Goal: Task Accomplishment & Management: Use online tool/utility

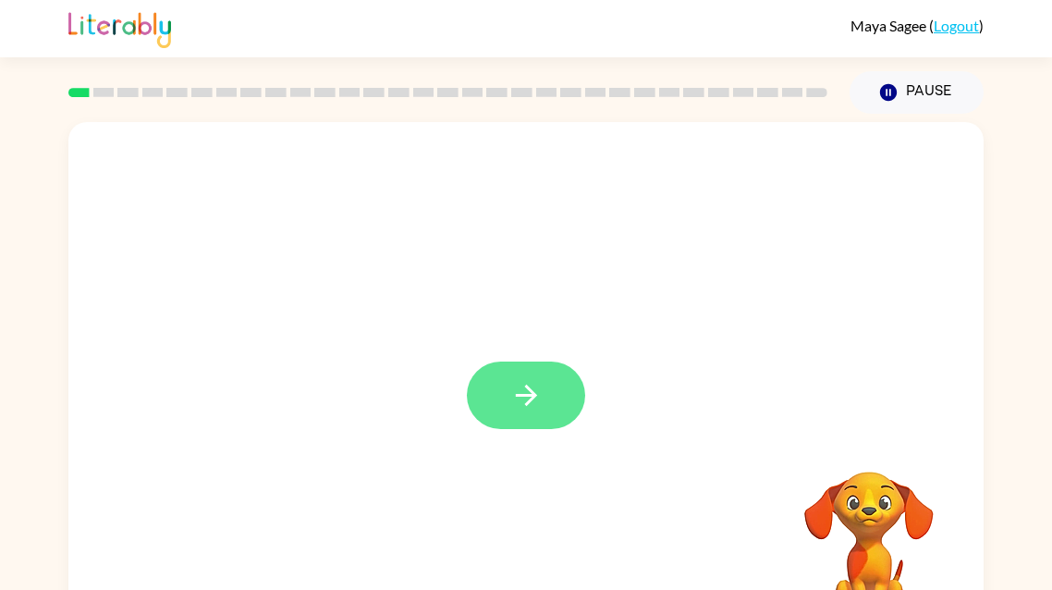
click at [546, 396] on button "button" at bounding box center [526, 396] width 118 height 68
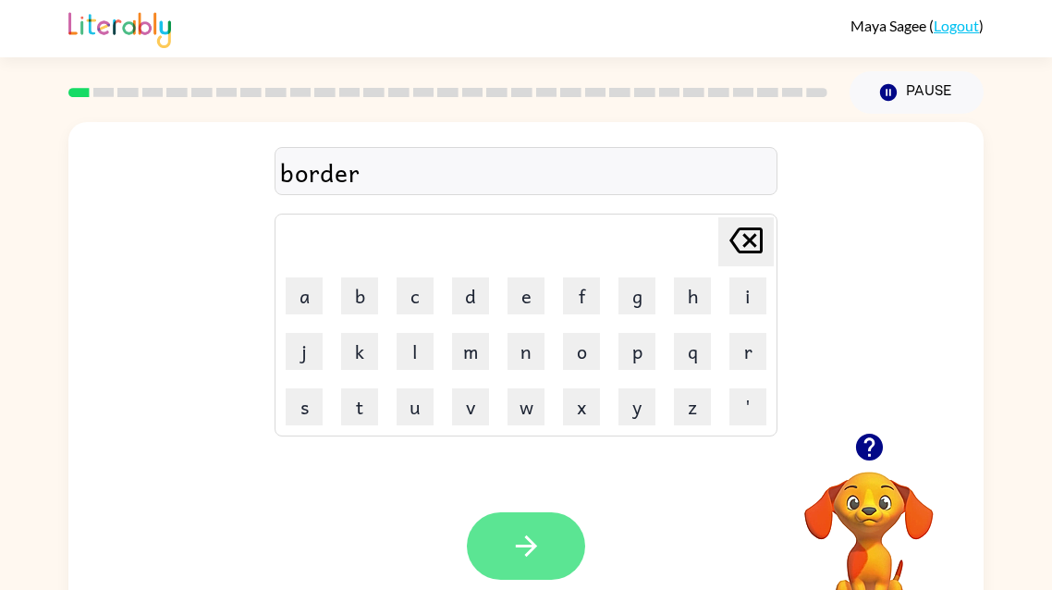
click at [515, 547] on icon "button" at bounding box center [525, 545] width 21 height 21
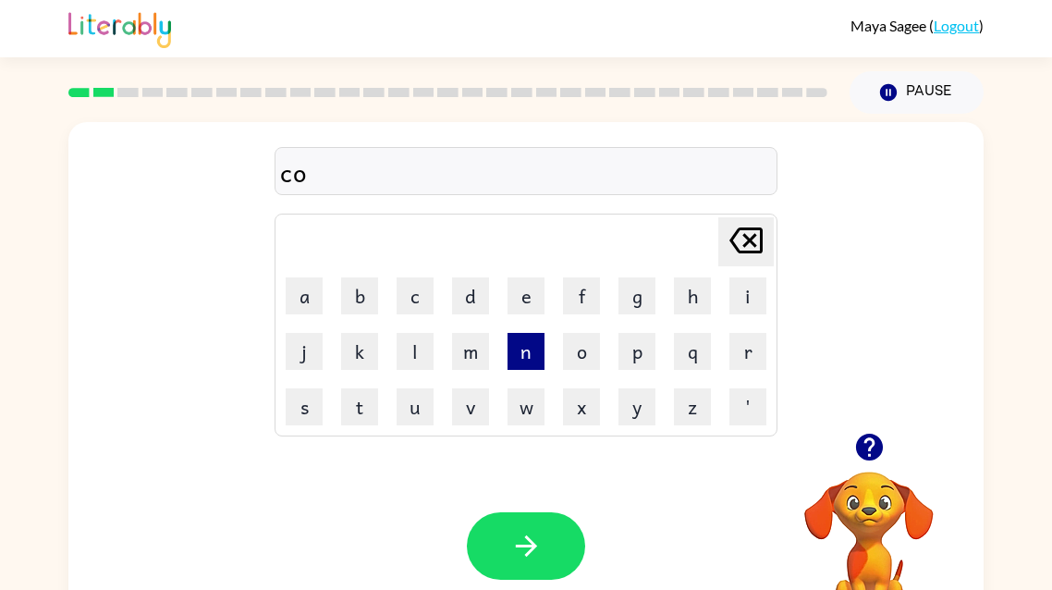
click at [530, 351] on button "n" at bounding box center [526, 351] width 37 height 37
click at [371, 402] on button "t" at bounding box center [359, 406] width 37 height 37
click at [742, 245] on icon at bounding box center [746, 241] width 33 height 26
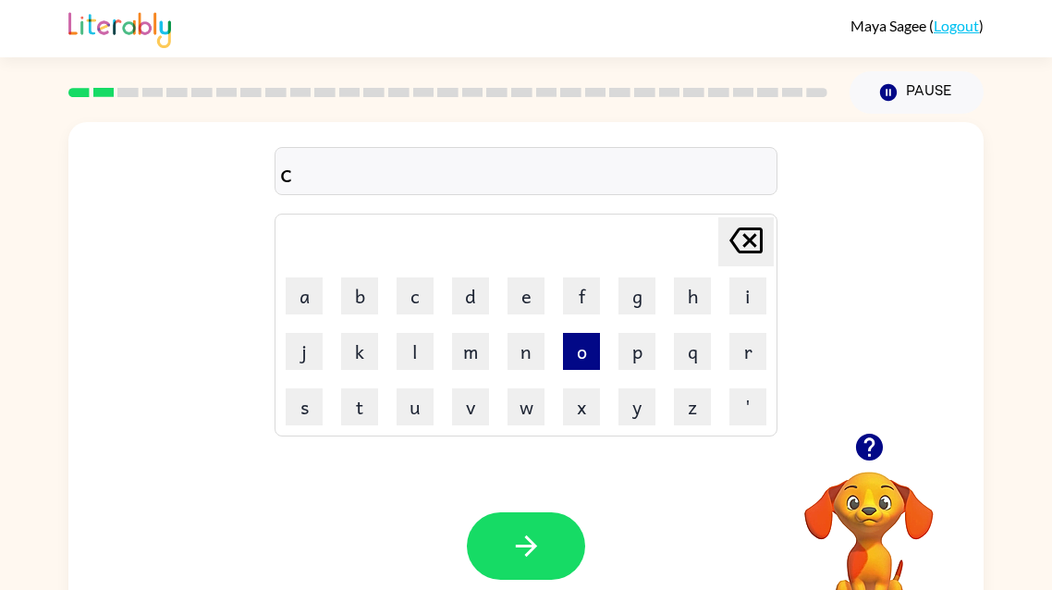
click at [591, 351] on button "o" at bounding box center [581, 351] width 37 height 37
click at [413, 396] on button "u" at bounding box center [415, 406] width 37 height 37
click at [533, 354] on button "n" at bounding box center [526, 351] width 37 height 37
click at [365, 407] on button "t" at bounding box center [359, 406] width 37 height 37
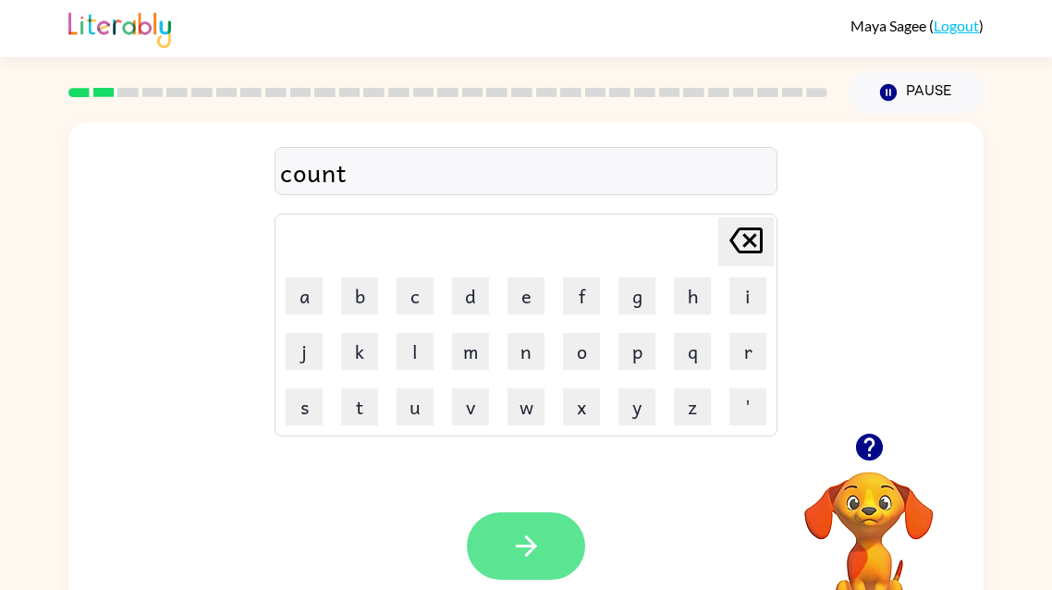
click at [526, 560] on icon "button" at bounding box center [526, 546] width 32 height 32
click at [535, 552] on icon "button" at bounding box center [526, 546] width 32 height 32
click at [528, 548] on icon "button" at bounding box center [526, 546] width 32 height 32
click at [521, 552] on icon "button" at bounding box center [526, 546] width 32 height 32
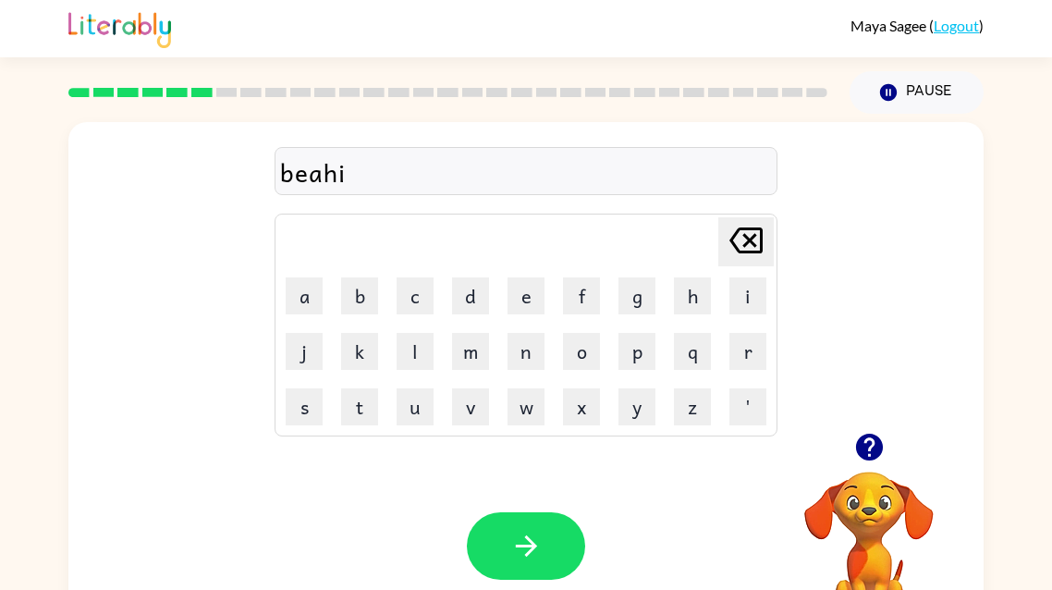
click at [309, 189] on div "beahi" at bounding box center [526, 172] width 492 height 39
click at [309, 185] on div "beahi" at bounding box center [526, 172] width 492 height 39
click at [308, 175] on div "beahi" at bounding box center [526, 172] width 492 height 39
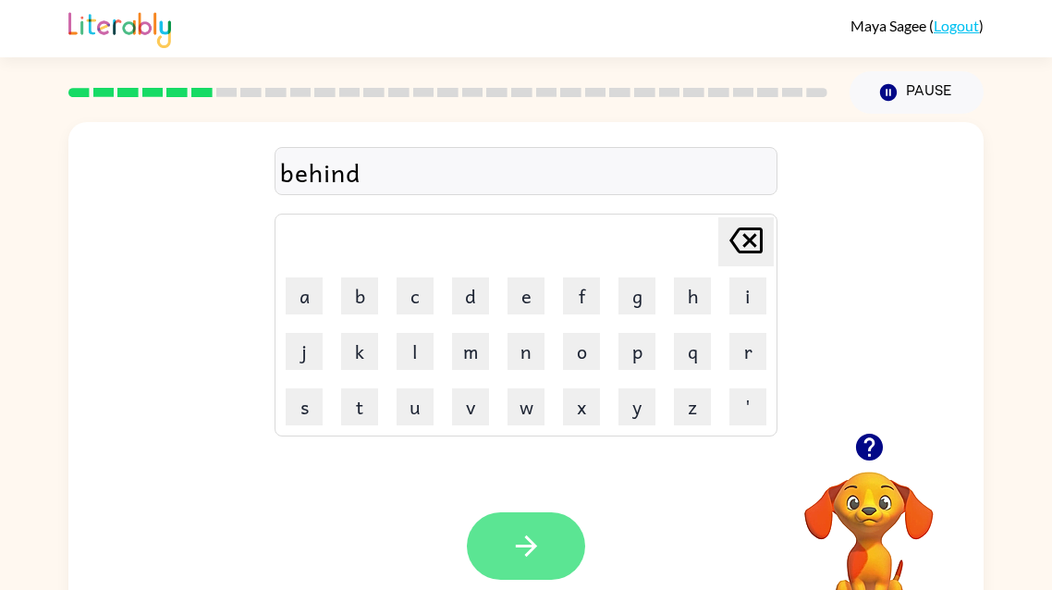
click at [508, 548] on button "button" at bounding box center [526, 546] width 118 height 68
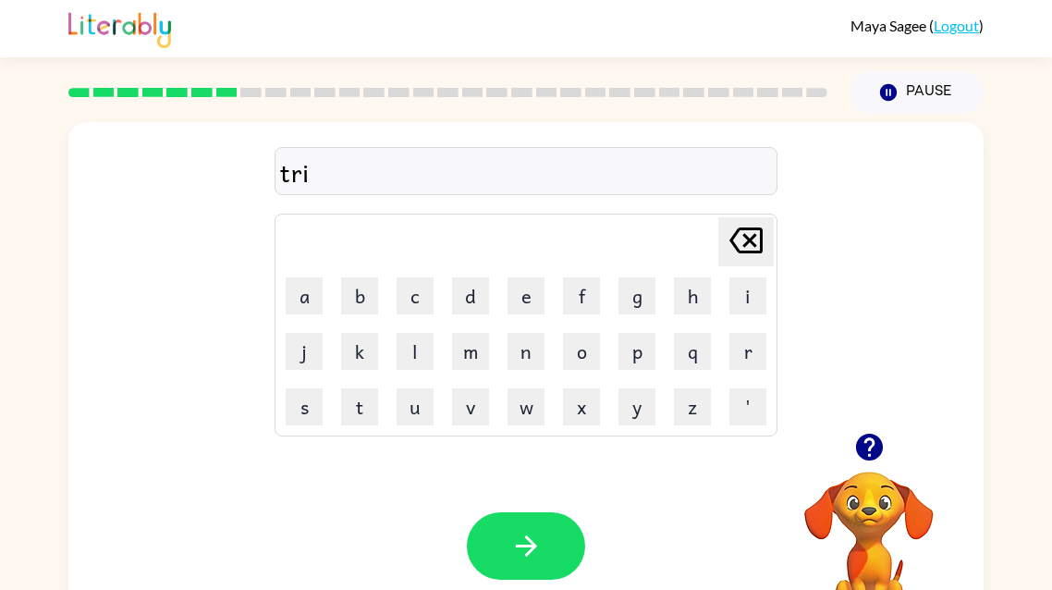
click at [864, 470] on button "button" at bounding box center [869, 447] width 47 height 47
click at [867, 451] on video "Your browser must support playing .mp4 files to use Literably. Please try using…" at bounding box center [869, 535] width 185 height 185
click at [871, 457] on icon "button" at bounding box center [868, 447] width 27 height 27
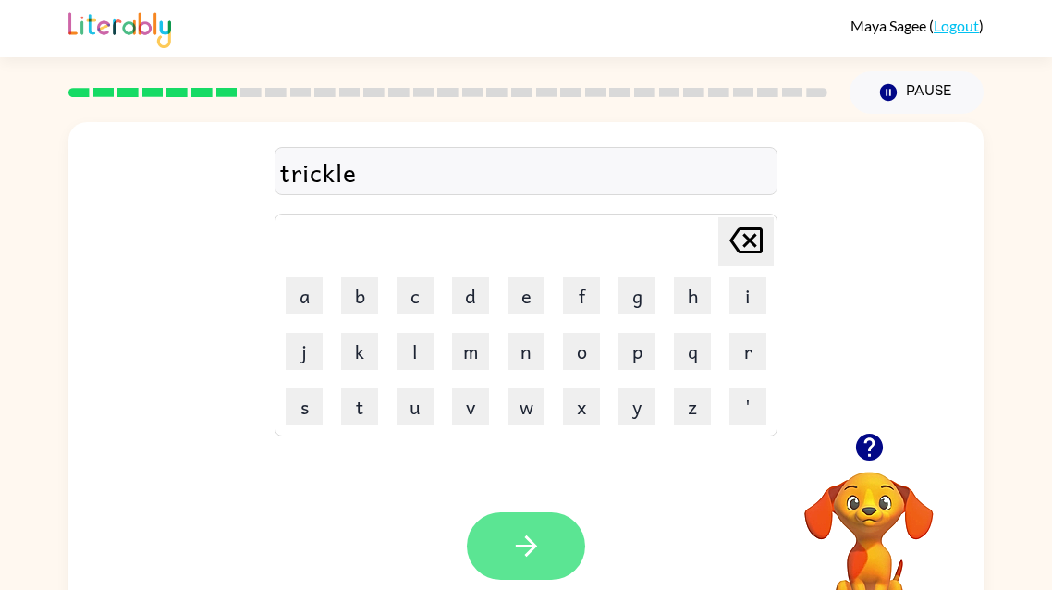
click at [542, 567] on button "button" at bounding box center [526, 546] width 118 height 68
click at [536, 549] on icon "button" at bounding box center [526, 546] width 32 height 32
click at [541, 553] on icon "button" at bounding box center [526, 546] width 32 height 32
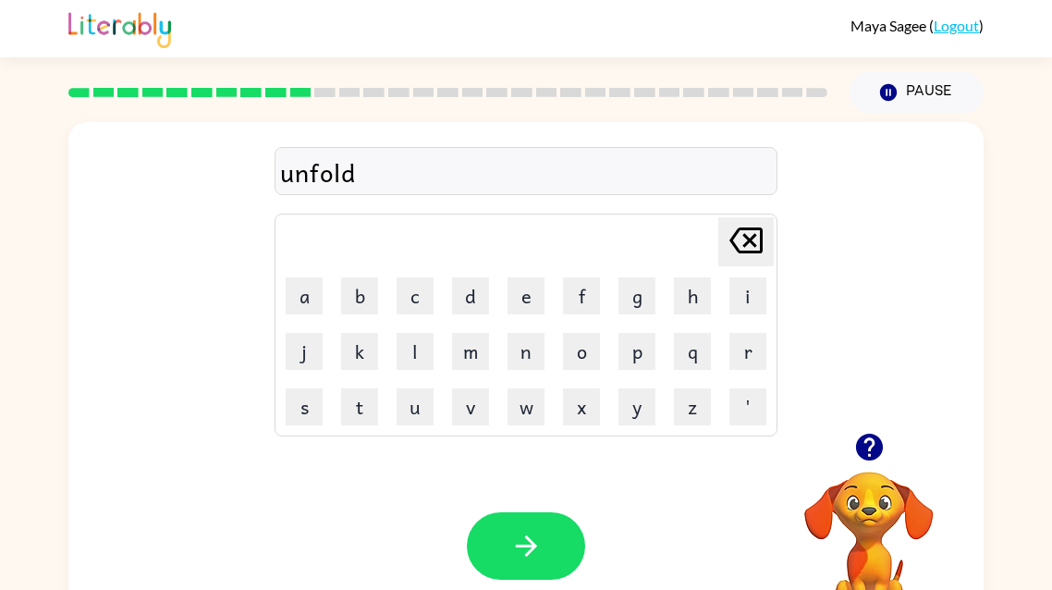
click at [879, 457] on icon "button" at bounding box center [868, 447] width 27 height 27
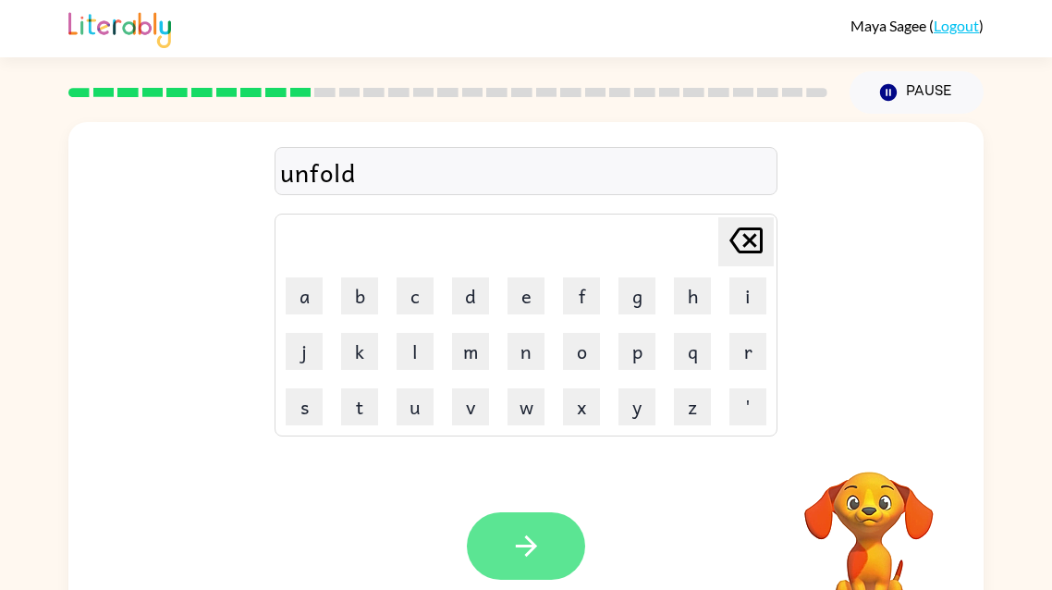
click at [538, 562] on icon "button" at bounding box center [526, 546] width 32 height 32
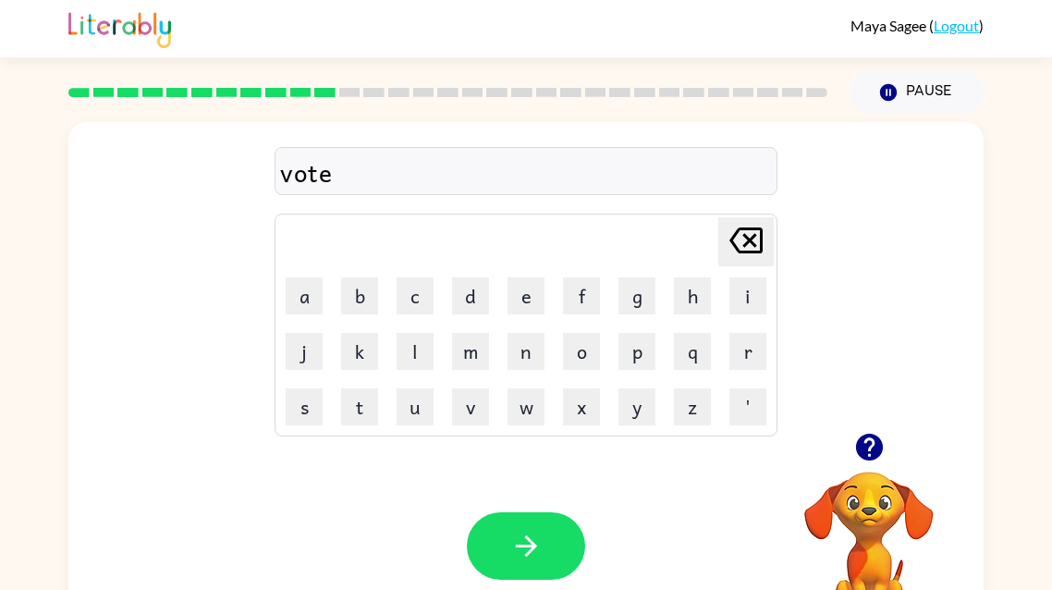
click at [875, 450] on icon "button" at bounding box center [868, 447] width 27 height 27
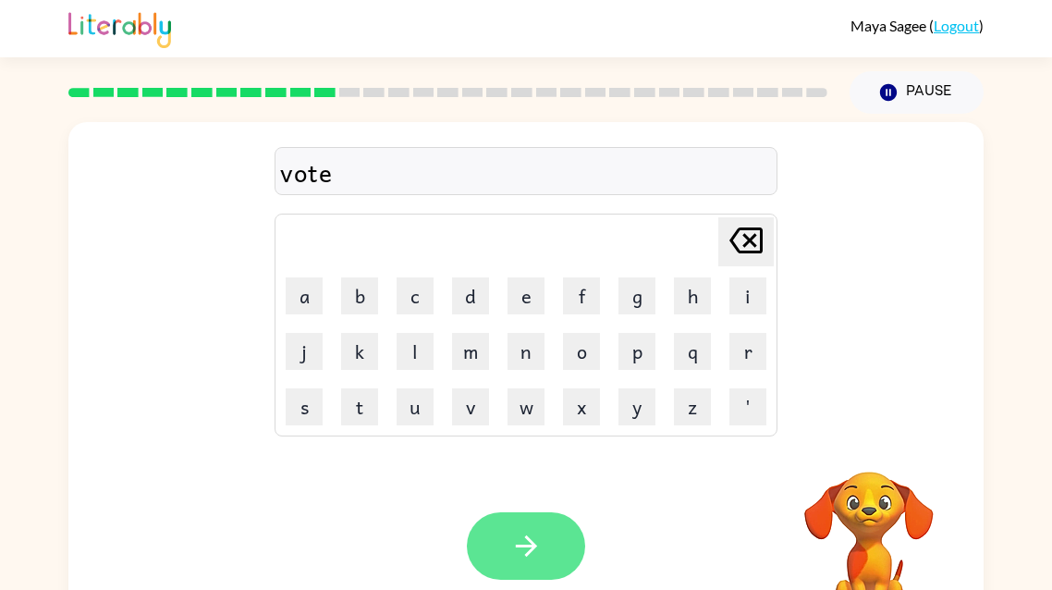
click at [486, 525] on button "button" at bounding box center [526, 546] width 118 height 68
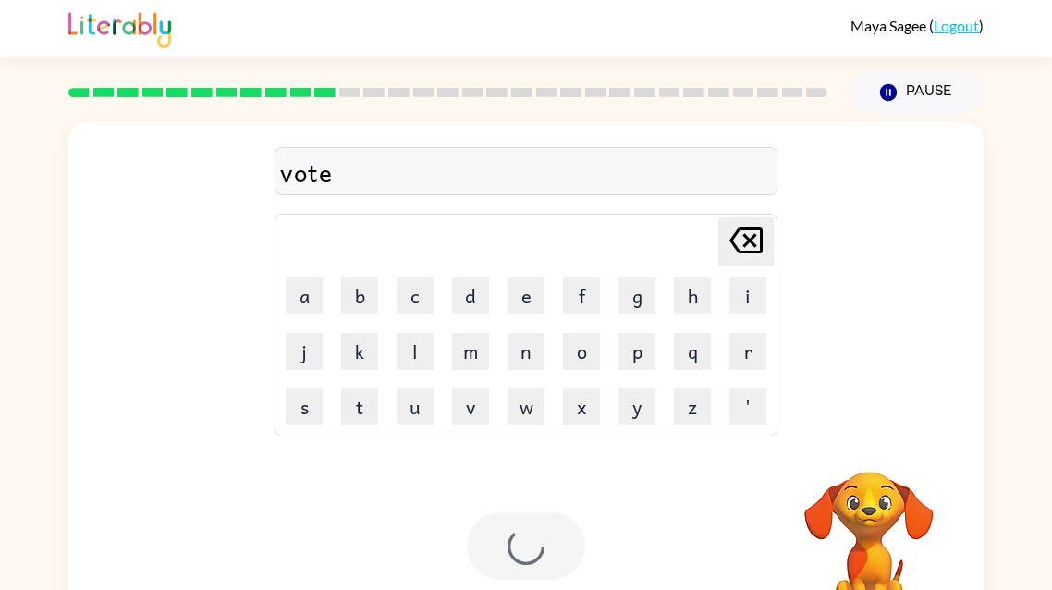
click at [508, 550] on div at bounding box center [526, 546] width 118 height 68
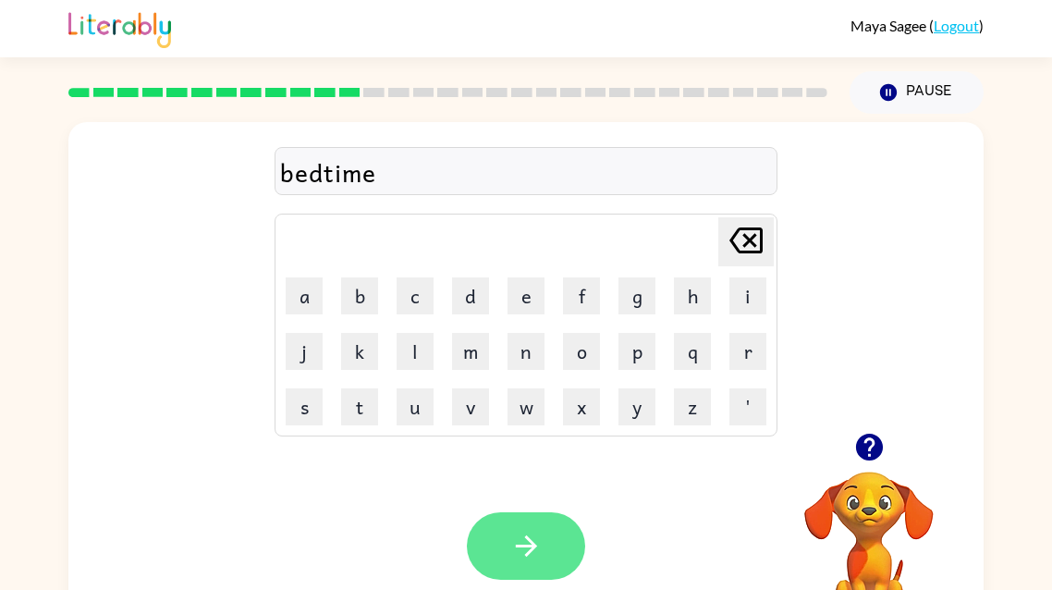
click at [533, 535] on icon "button" at bounding box center [526, 546] width 32 height 32
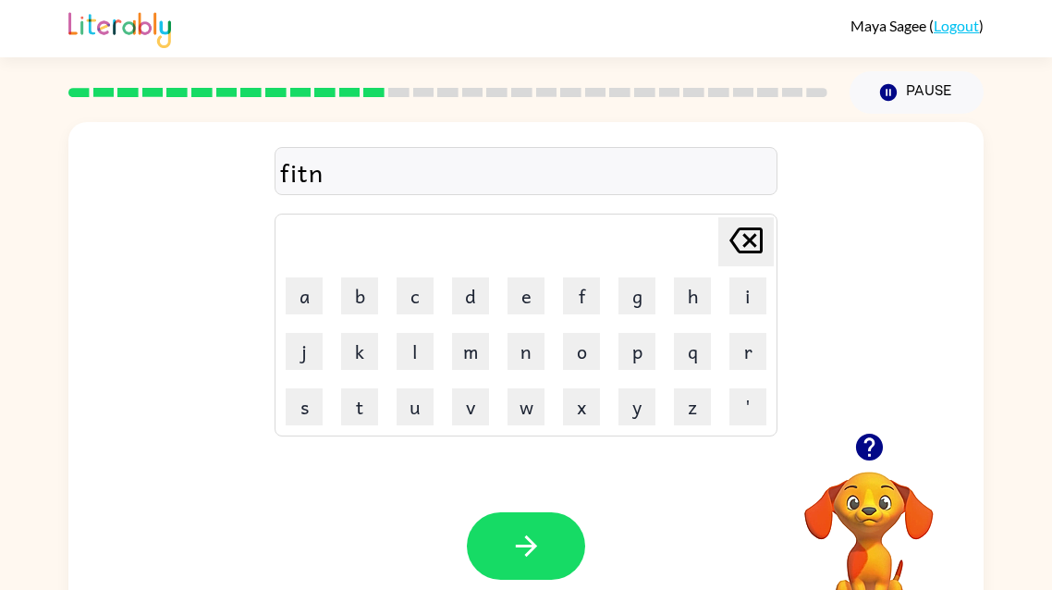
click at [879, 466] on button "button" at bounding box center [869, 447] width 47 height 47
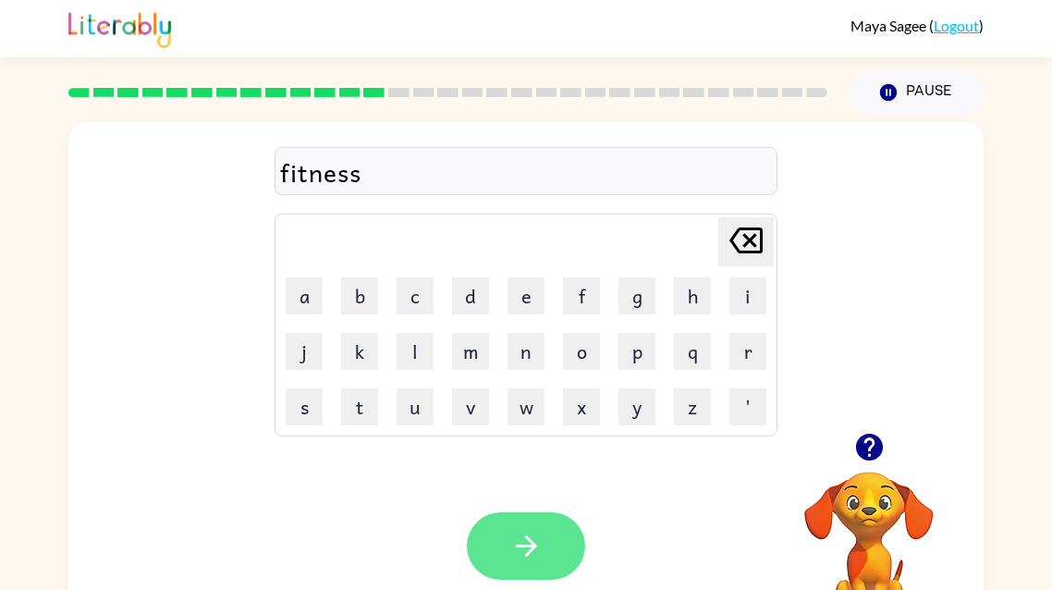
click at [536, 541] on icon "button" at bounding box center [526, 546] width 32 height 32
click at [537, 552] on icon "button" at bounding box center [526, 546] width 32 height 32
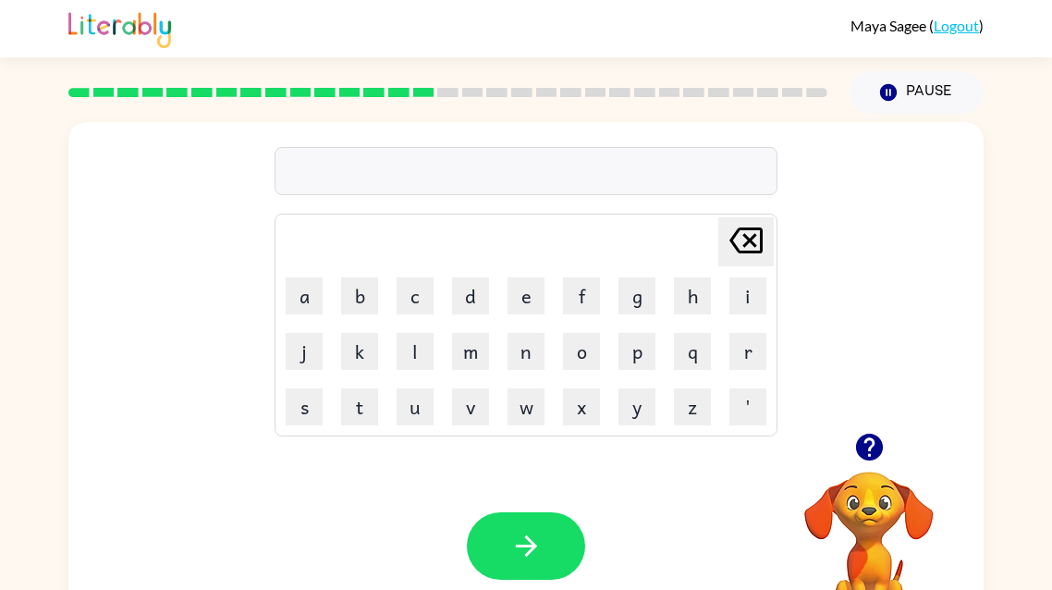
click at [867, 459] on icon "button" at bounding box center [868, 447] width 27 height 27
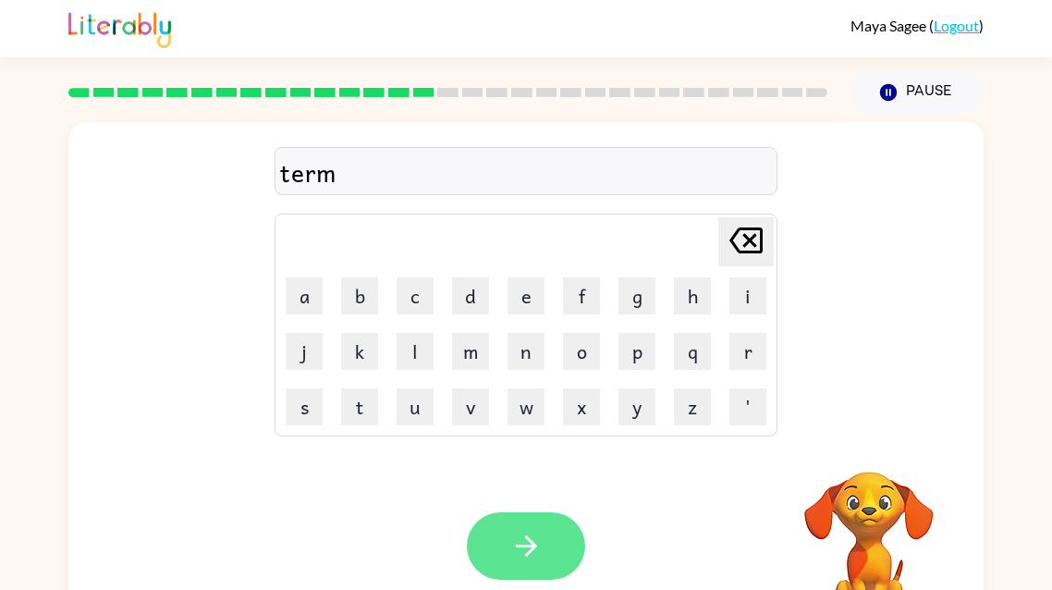
click at [538, 559] on icon "button" at bounding box center [526, 546] width 32 height 32
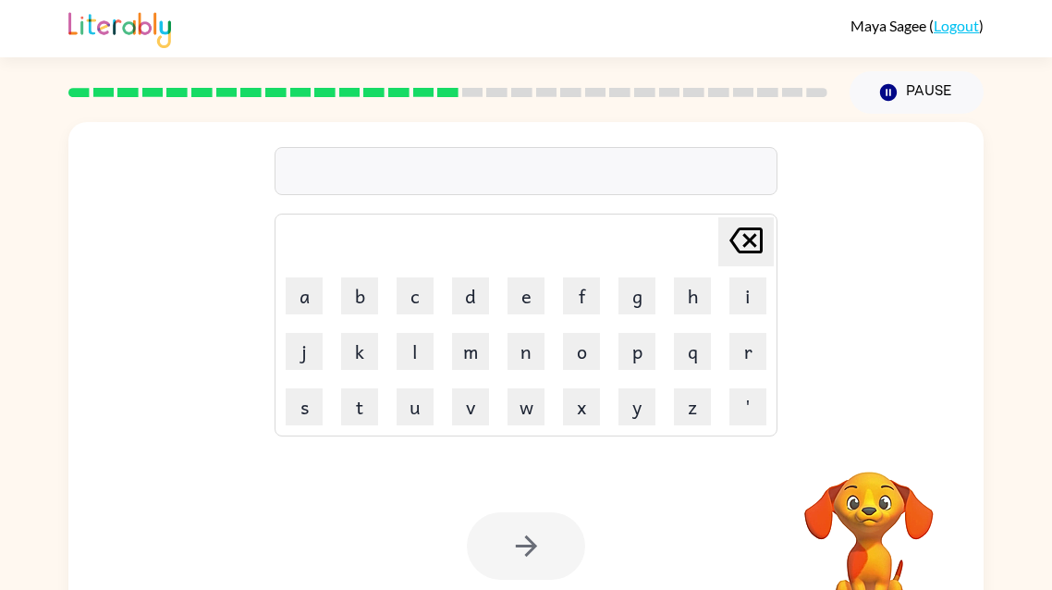
click at [492, 171] on div at bounding box center [526, 171] width 503 height 48
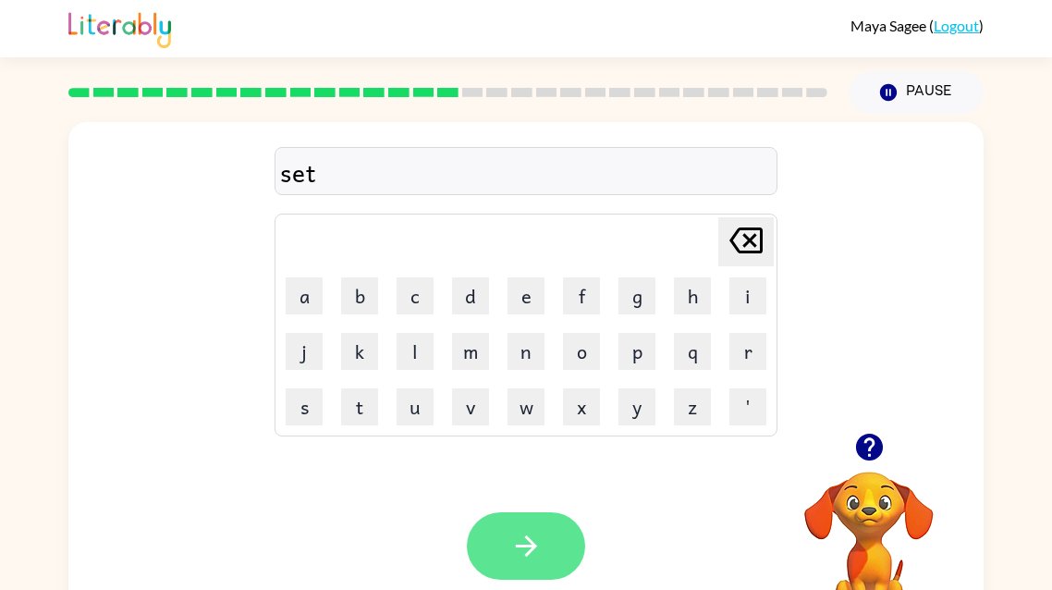
click at [526, 561] on icon "button" at bounding box center [526, 546] width 32 height 32
click at [535, 546] on icon "button" at bounding box center [525, 545] width 21 height 21
click at [563, 535] on button "button" at bounding box center [526, 546] width 118 height 68
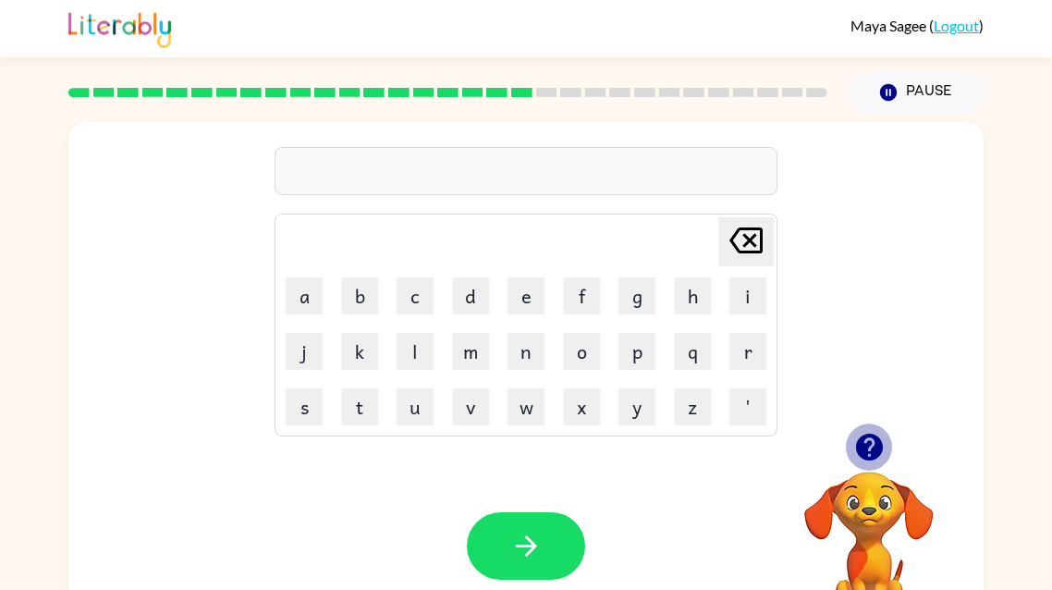
click at [872, 444] on icon "button" at bounding box center [870, 447] width 32 height 32
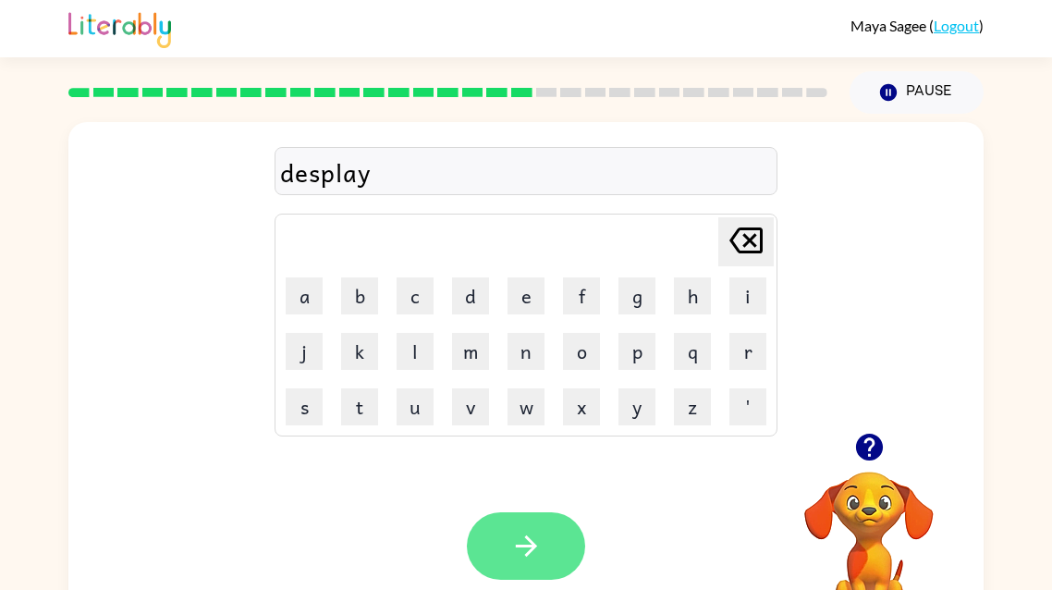
click at [553, 539] on button "button" at bounding box center [526, 546] width 118 height 68
click at [526, 553] on icon "button" at bounding box center [525, 545] width 21 height 21
click at [547, 559] on button "button" at bounding box center [526, 546] width 118 height 68
click at [544, 570] on button "button" at bounding box center [526, 546] width 118 height 68
click at [528, 569] on button "button" at bounding box center [526, 546] width 118 height 68
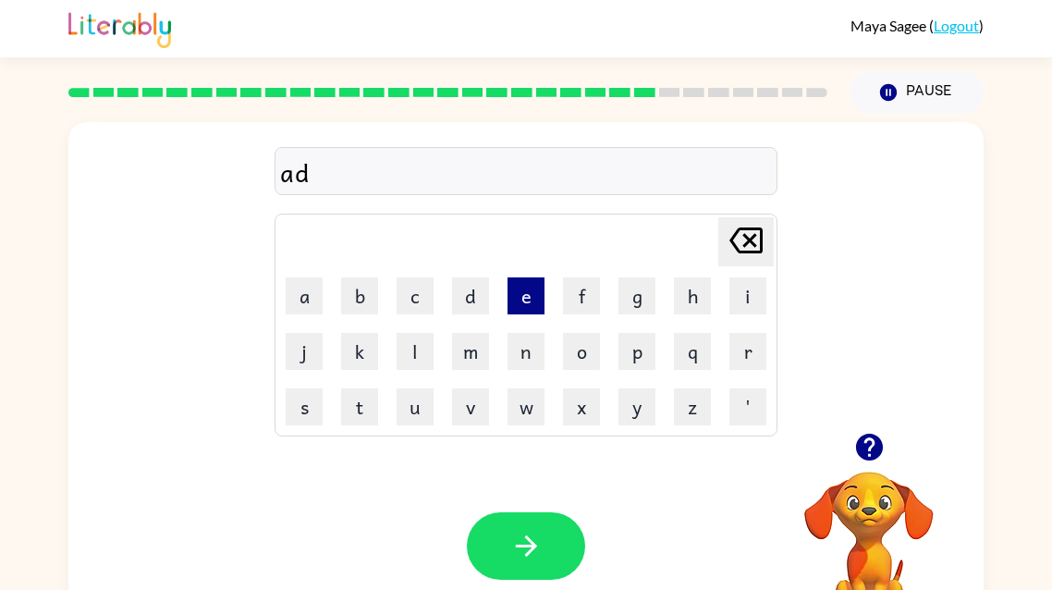
click at [528, 299] on button "e" at bounding box center [526, 295] width 37 height 37
type button "e"
click at [520, 300] on button "e" at bounding box center [526, 295] width 37 height 37
click at [535, 312] on button "e" at bounding box center [526, 295] width 37 height 37
click at [475, 412] on button "v" at bounding box center [470, 406] width 37 height 37
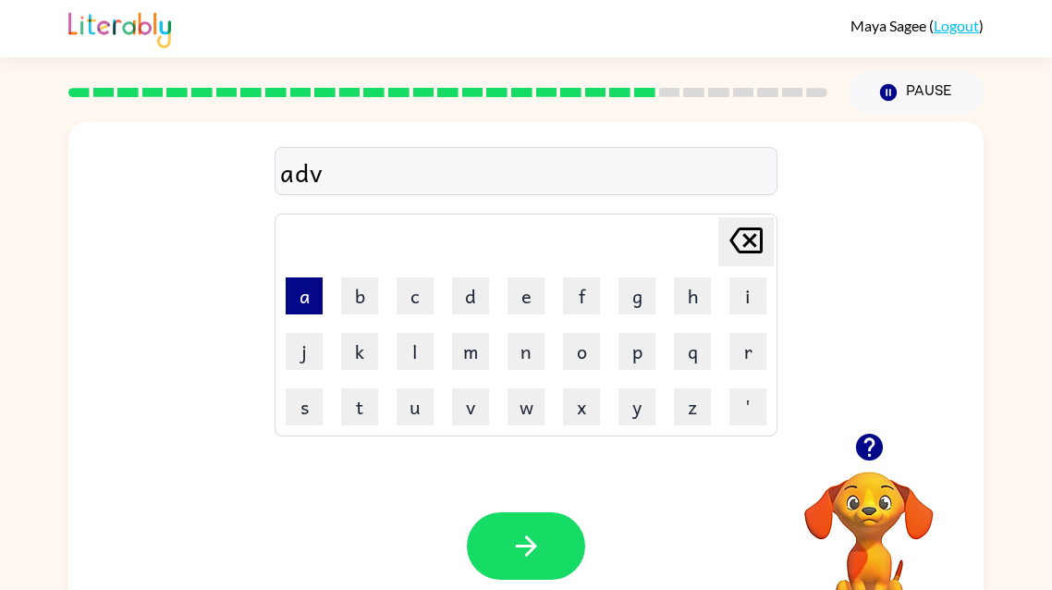
click at [305, 298] on button "a" at bounding box center [304, 295] width 37 height 37
click at [523, 356] on button "n" at bounding box center [526, 351] width 37 height 37
type button "n"
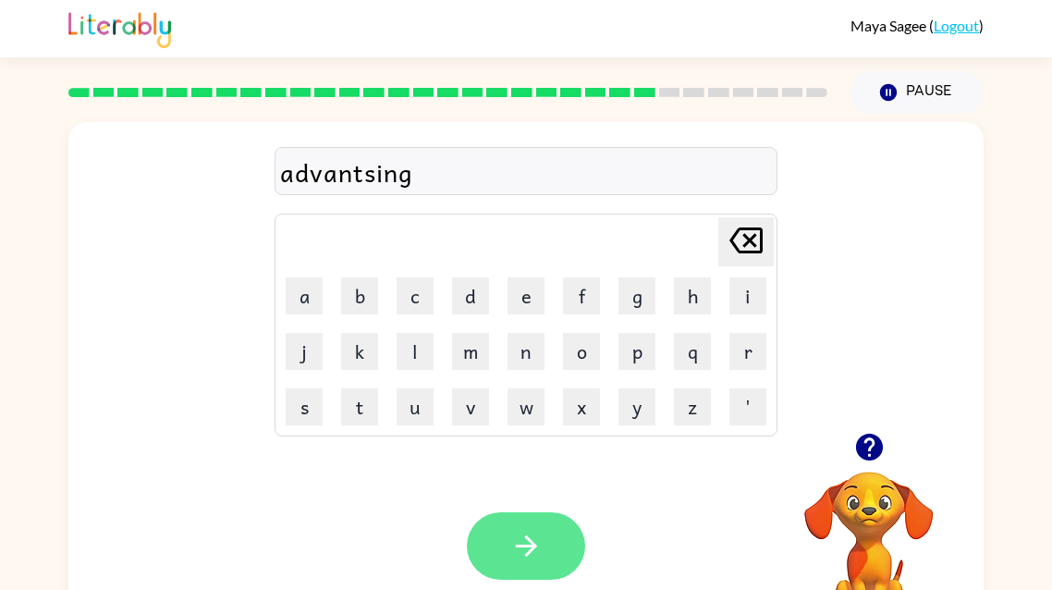
click at [523, 541] on icon "button" at bounding box center [526, 546] width 32 height 32
click at [517, 566] on button "button" at bounding box center [526, 546] width 118 height 68
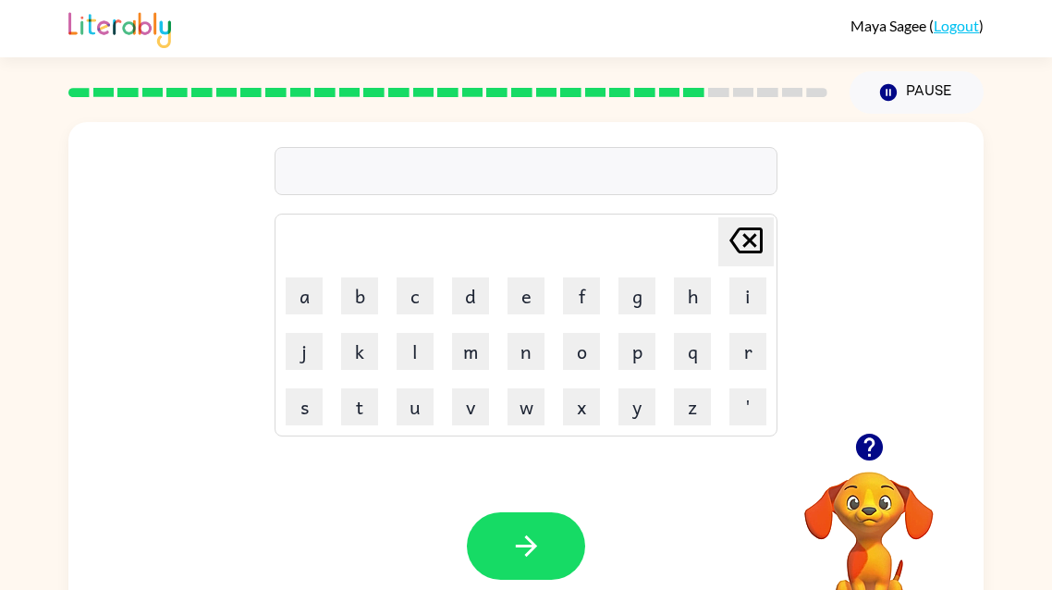
click at [858, 455] on icon "button" at bounding box center [868, 447] width 27 height 27
click at [863, 444] on icon "button" at bounding box center [868, 447] width 27 height 27
click at [868, 452] on icon "button" at bounding box center [868, 447] width 27 height 27
click at [872, 452] on icon "button" at bounding box center [868, 447] width 27 height 27
click at [867, 461] on video "Your browser must support playing .mp4 files to use Literably. Please try using…" at bounding box center [869, 535] width 185 height 185
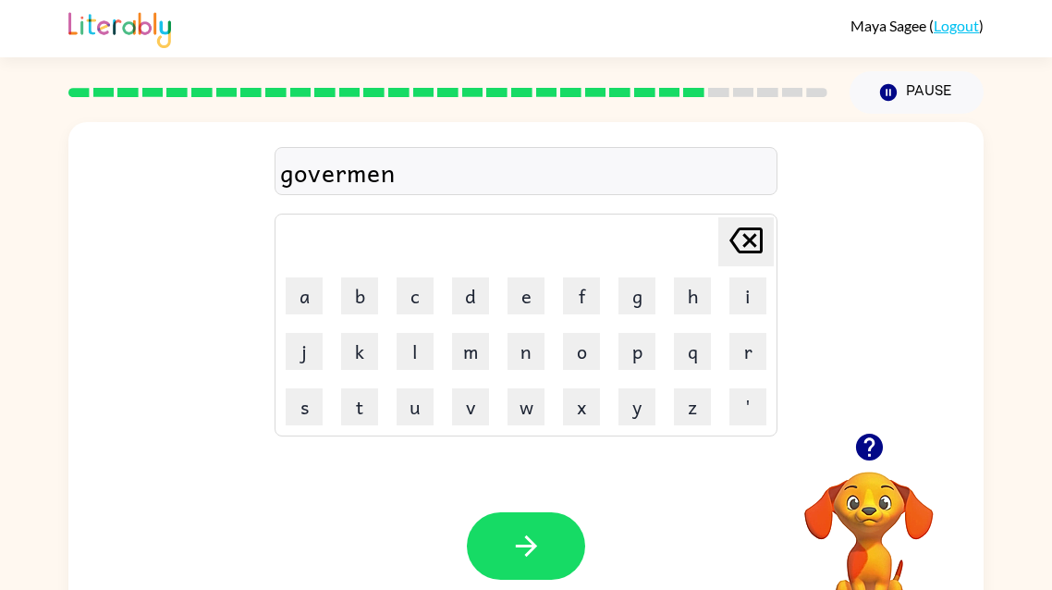
click at [874, 447] on icon "button" at bounding box center [868, 447] width 27 height 27
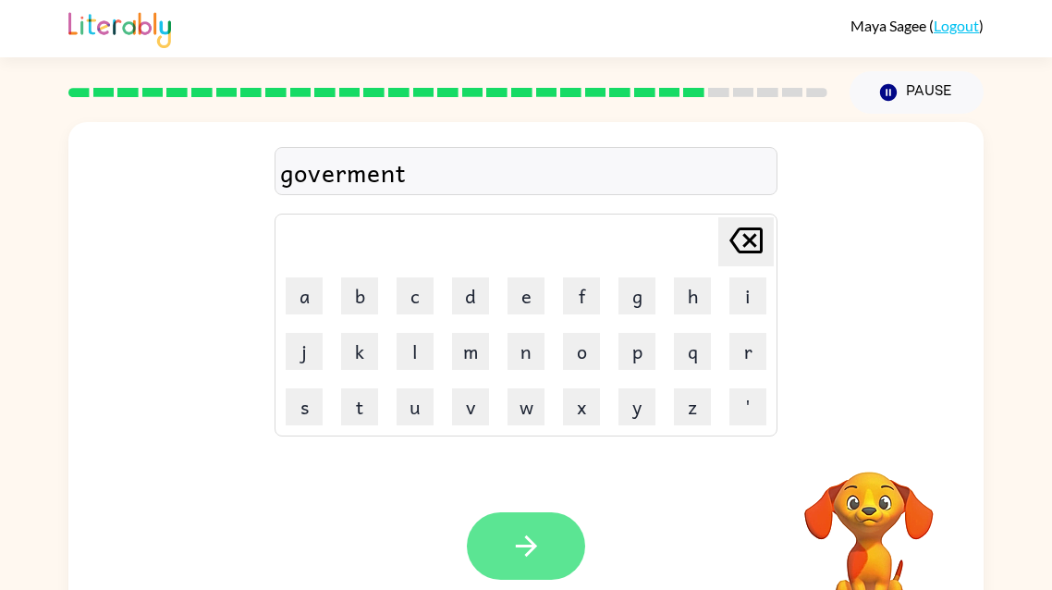
click at [522, 535] on icon "button" at bounding box center [526, 546] width 32 height 32
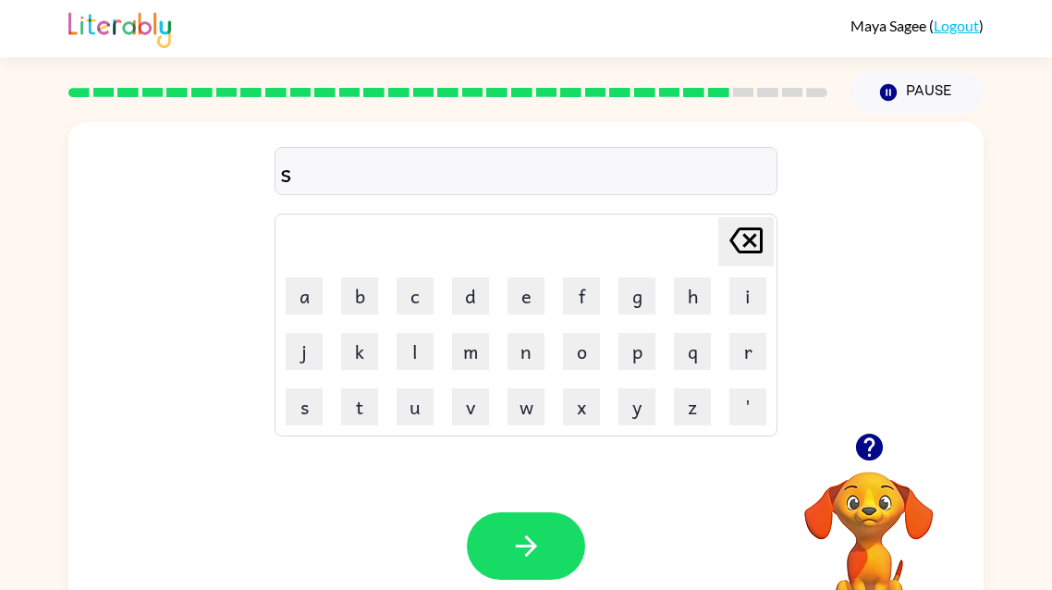
click at [863, 457] on icon "button" at bounding box center [868, 447] width 27 height 27
click at [872, 448] on icon "button" at bounding box center [870, 447] width 32 height 32
click at [860, 454] on icon "button" at bounding box center [868, 447] width 27 height 27
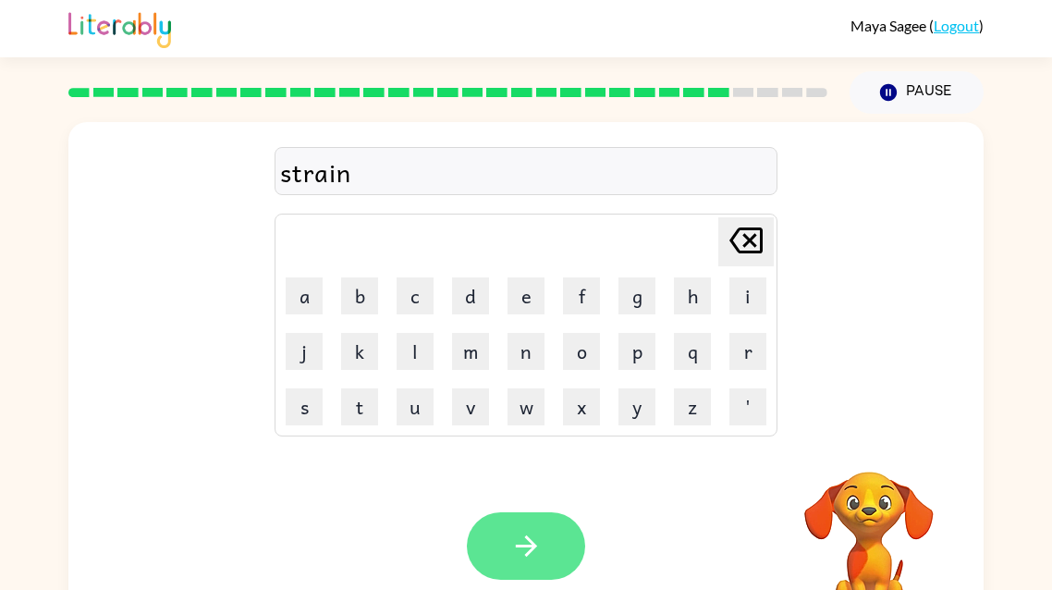
click at [536, 560] on icon "button" at bounding box center [526, 546] width 32 height 32
click at [543, 553] on button "button" at bounding box center [526, 546] width 118 height 68
click at [531, 560] on icon "button" at bounding box center [526, 546] width 32 height 32
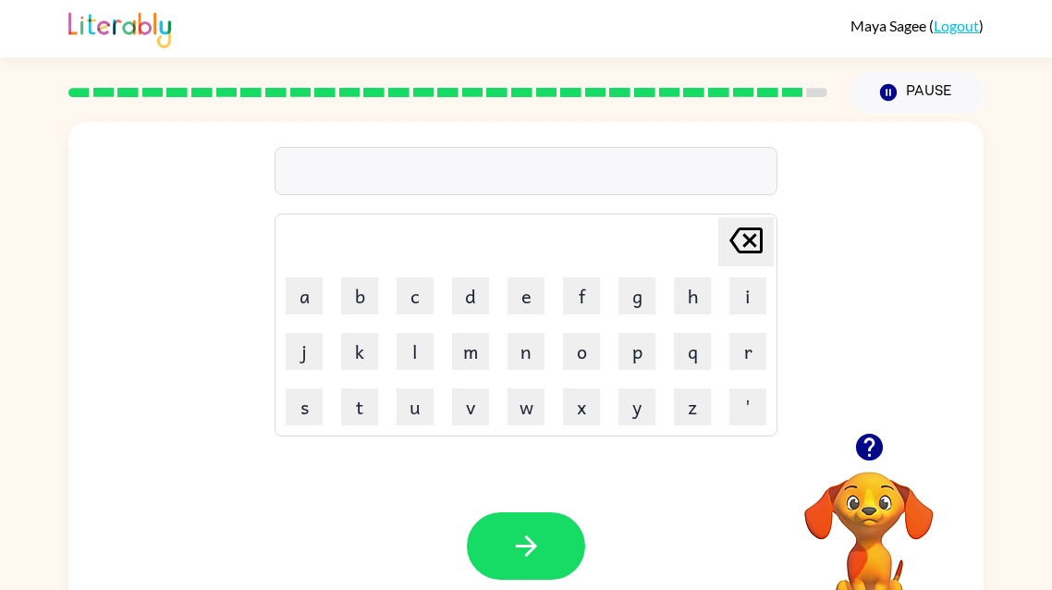
click at [888, 449] on button "button" at bounding box center [869, 447] width 47 height 47
click at [868, 450] on icon "button" at bounding box center [870, 447] width 32 height 32
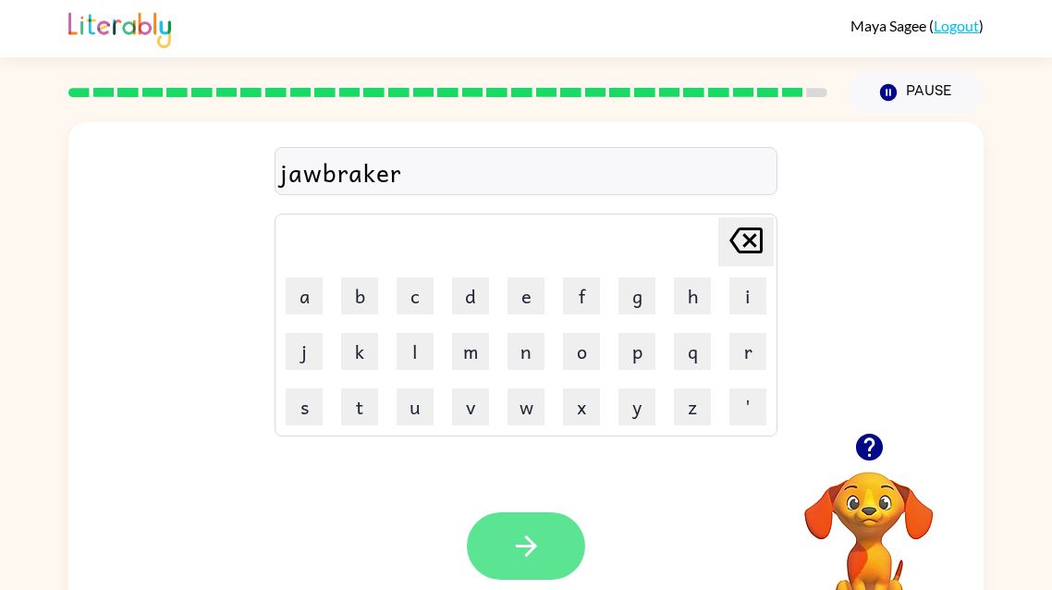
click at [538, 515] on button "button" at bounding box center [526, 546] width 118 height 68
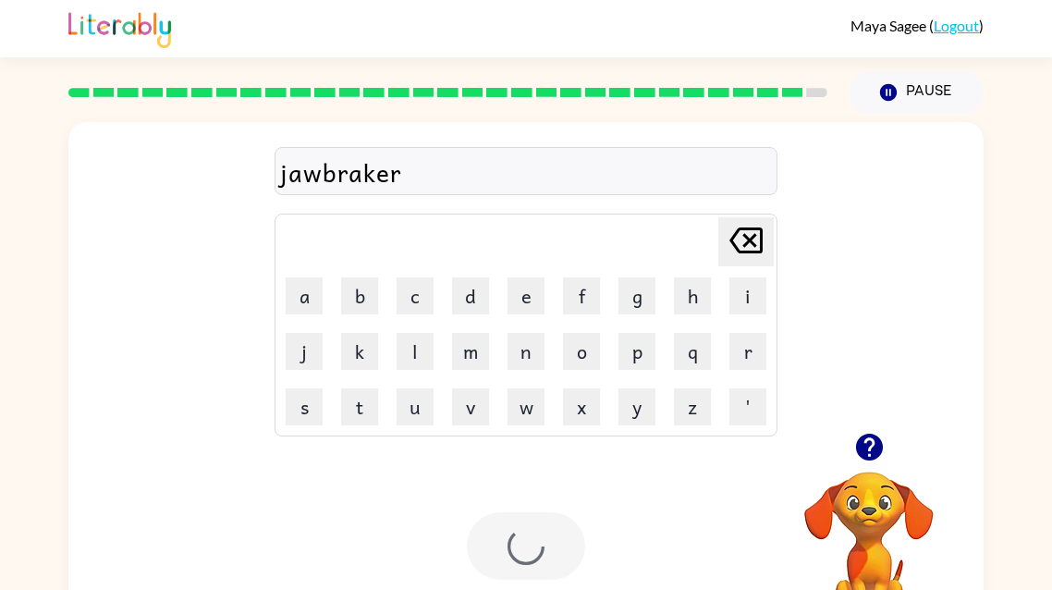
click at [543, 549] on div at bounding box center [526, 546] width 118 height 68
